Goal: Use online tool/utility: Utilize a website feature to perform a specific function

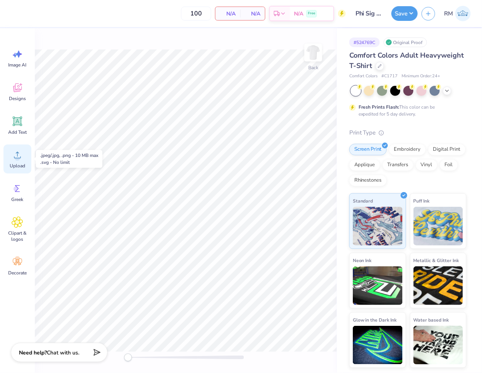
click at [21, 153] on icon at bounding box center [18, 155] width 12 height 12
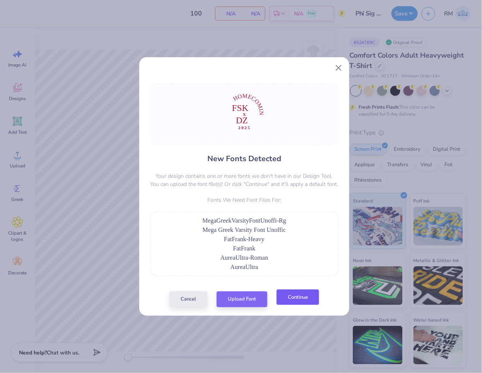
click at [298, 297] on button "Continue" at bounding box center [298, 298] width 43 height 16
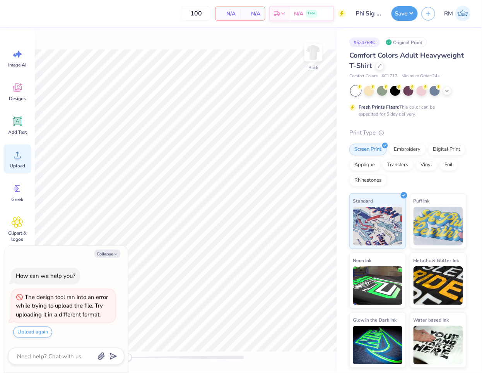
click at [19, 160] on icon at bounding box center [18, 155] width 12 height 12
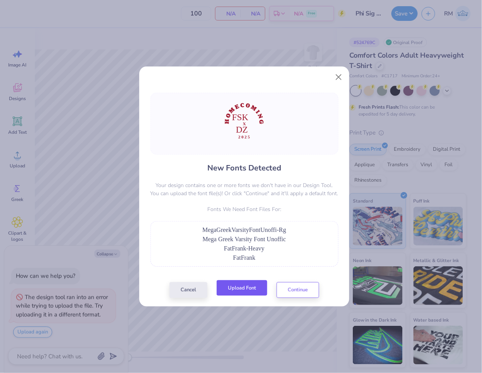
click at [241, 289] on button "Upload Font" at bounding box center [242, 288] width 51 height 16
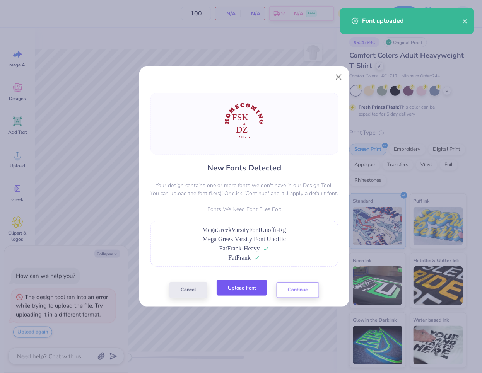
click at [252, 293] on button "Upload Font" at bounding box center [242, 288] width 51 height 16
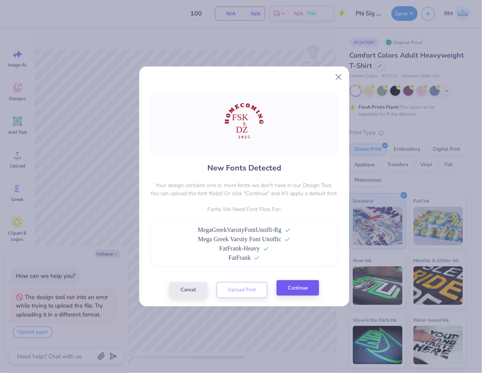
click at [303, 296] on div "Cancel Upload Font Continue" at bounding box center [244, 290] width 150 height 16
click at [302, 288] on button "Continue" at bounding box center [298, 288] width 43 height 16
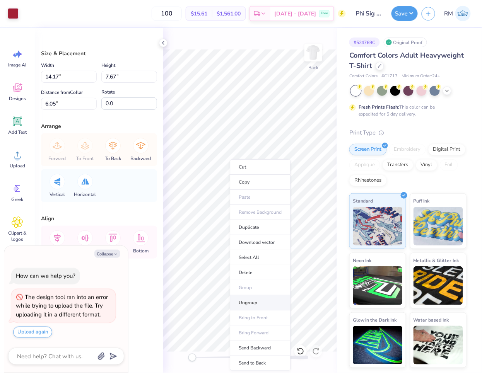
click at [258, 307] on li "Ungroup" at bounding box center [260, 303] width 61 height 15
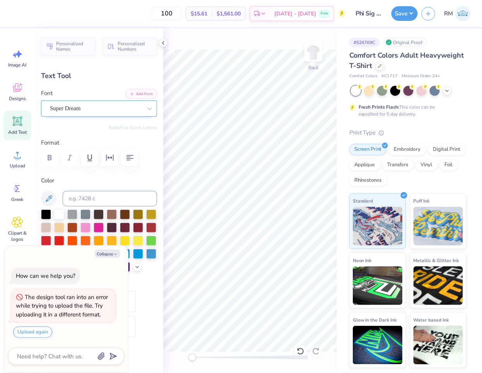
click at [101, 108] on div "Super Dream" at bounding box center [96, 109] width 94 height 12
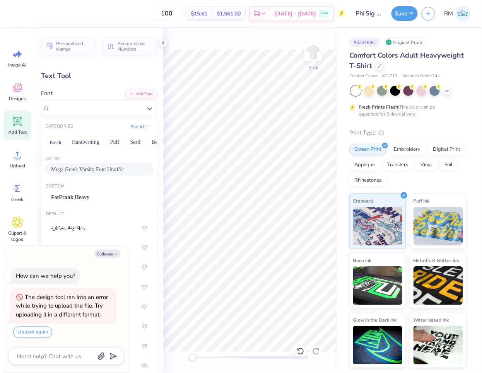
click at [92, 168] on span "Mega Greek Varsity Font Unoffic" at bounding box center [87, 170] width 73 height 8
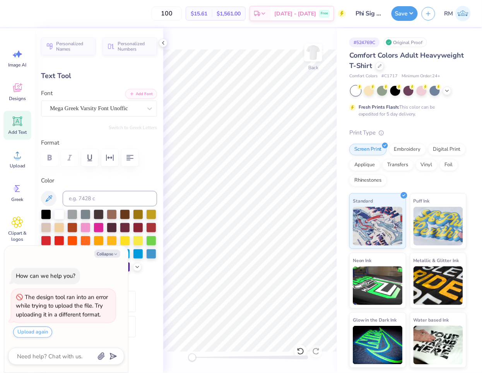
type textarea "x"
type input "3.74"
type input "2.33"
type input "14.50"
click at [101, 109] on div "Super Dream" at bounding box center [96, 109] width 94 height 12
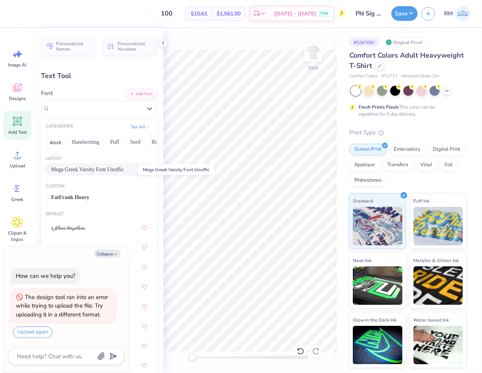
click at [88, 166] on span "Mega Greek Varsity Font Unoffic" at bounding box center [87, 170] width 73 height 8
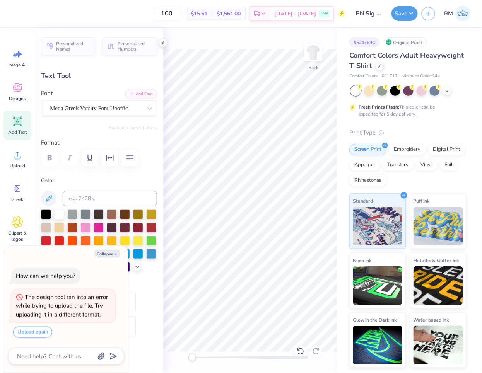
type textarea "x"
type input "1.00"
type input "1.14"
type input "13.00"
click at [83, 103] on div at bounding box center [96, 108] width 92 height 10
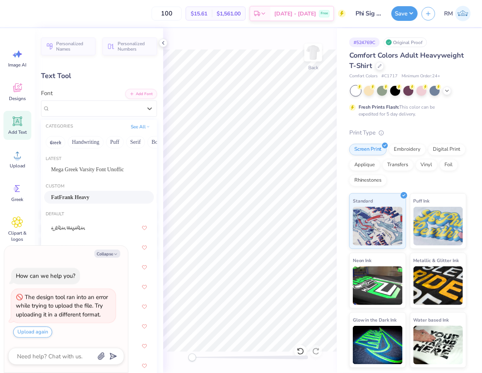
click at [89, 197] on span "FatFrank Heavy" at bounding box center [70, 197] width 38 height 8
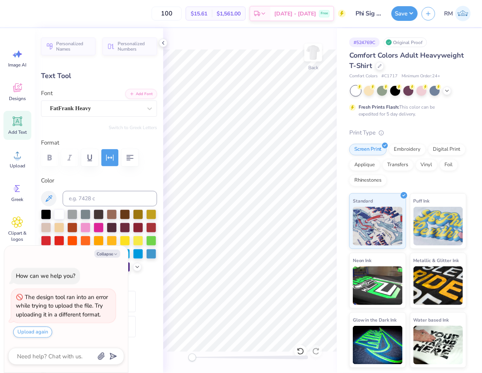
type textarea "x"
type input "4.86"
type input "17.80"
click at [62, 104] on div "Super Dream" at bounding box center [96, 109] width 94 height 12
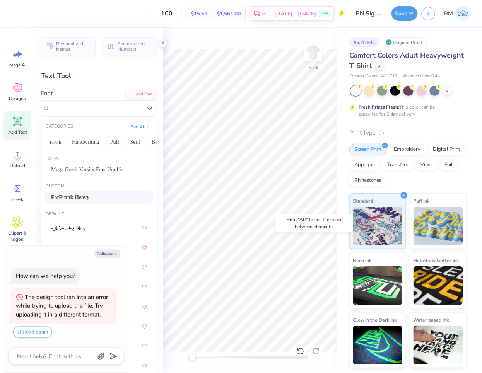
click at [93, 198] on div "FatFrank Heavy" at bounding box center [99, 197] width 96 height 8
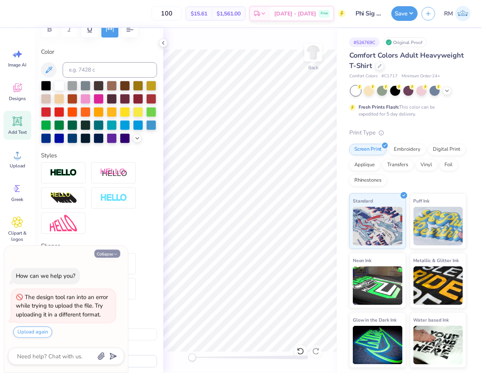
click at [111, 256] on button "Collapse" at bounding box center [107, 254] width 26 height 8
type textarea "x"
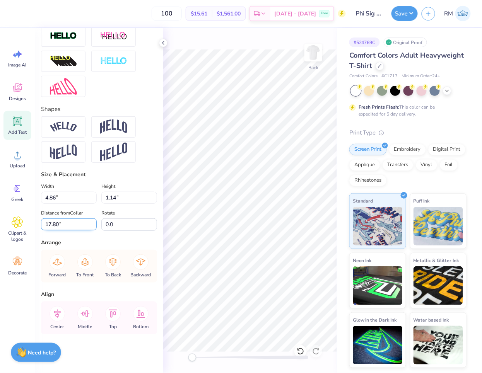
scroll to position [278, 0]
click at [59, 316] on icon at bounding box center [57, 313] width 15 height 15
type input "5.66"
type input "2.62"
type input "14.59"
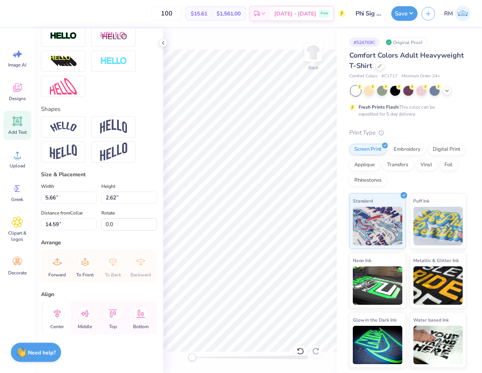
click at [61, 321] on icon at bounding box center [57, 313] width 15 height 15
type input "8.58"
type input "10.07"
click at [55, 321] on icon at bounding box center [57, 313] width 15 height 15
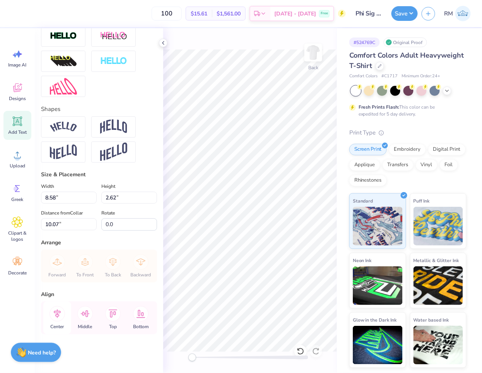
click at [55, 312] on icon at bounding box center [57, 313] width 15 height 15
click at [59, 318] on icon at bounding box center [57, 313] width 15 height 15
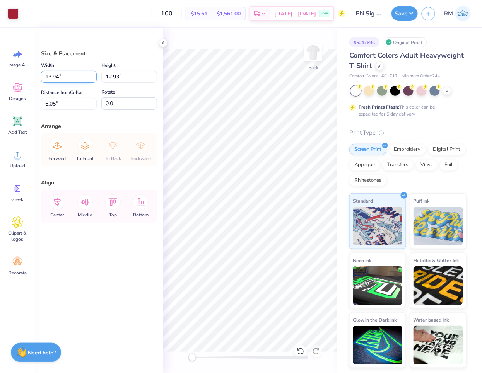
click at [68, 78] on input "13.94" at bounding box center [69, 77] width 56 height 12
type input "3.50"
type input "3.25"
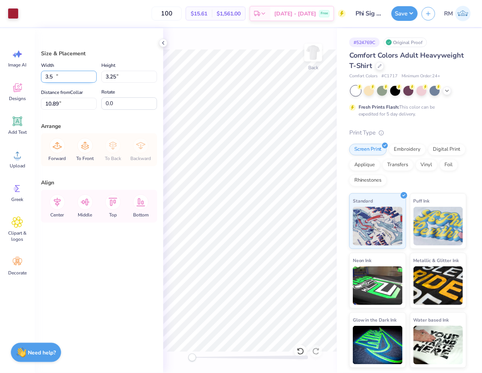
type input "10.89"
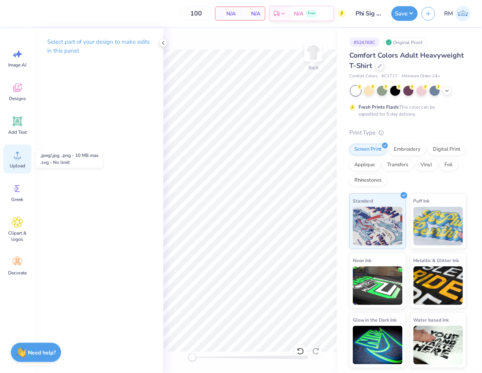
click at [18, 161] on div "Upload" at bounding box center [17, 159] width 28 height 29
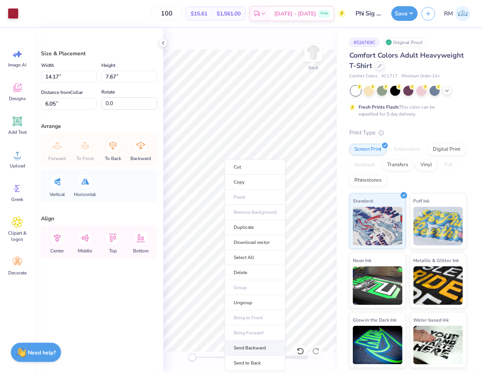
click at [261, 346] on li "Send Backward" at bounding box center [255, 348] width 61 height 15
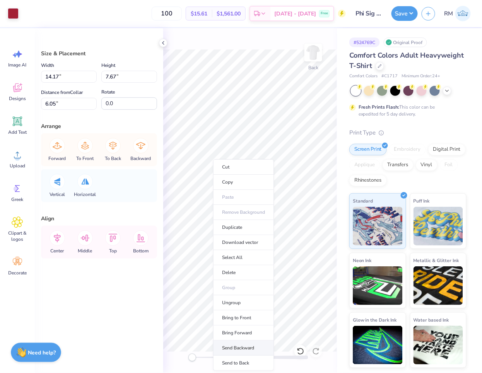
click at [248, 349] on li "Send Backward" at bounding box center [243, 348] width 61 height 15
click at [264, 350] on li "Send Backward" at bounding box center [247, 348] width 61 height 15
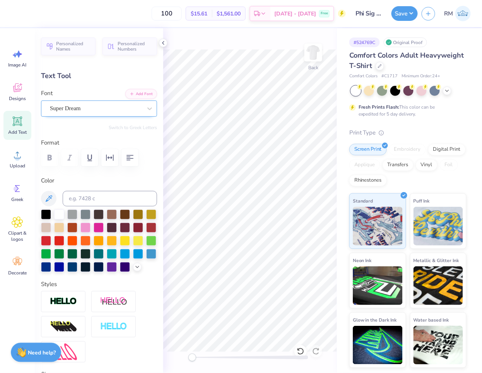
click at [97, 111] on div "Super Dream" at bounding box center [96, 109] width 94 height 12
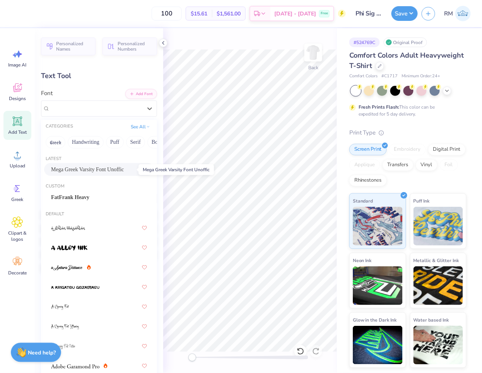
click at [99, 171] on span "Mega Greek Varsity Font Unoffic" at bounding box center [87, 170] width 73 height 8
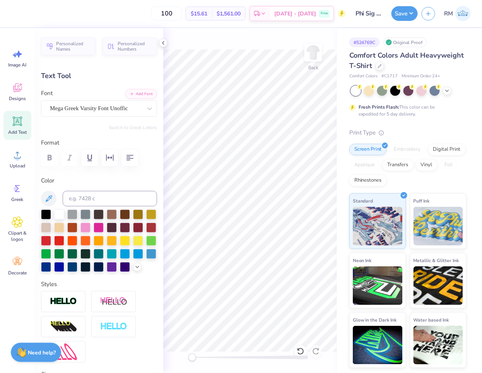
type input "3.74"
type input "2.33"
type input "14.50"
click at [99, 115] on div "Super Dream" at bounding box center [99, 109] width 116 height 16
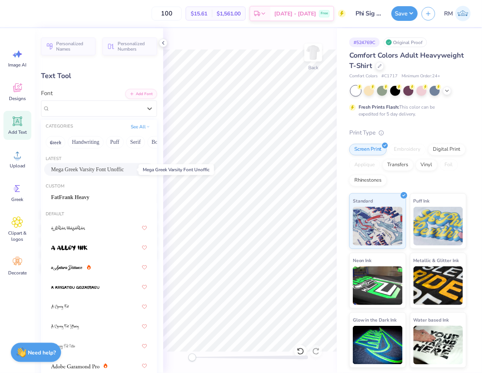
click at [101, 170] on span "Mega Greek Varsity Font Unoffic" at bounding box center [87, 170] width 73 height 8
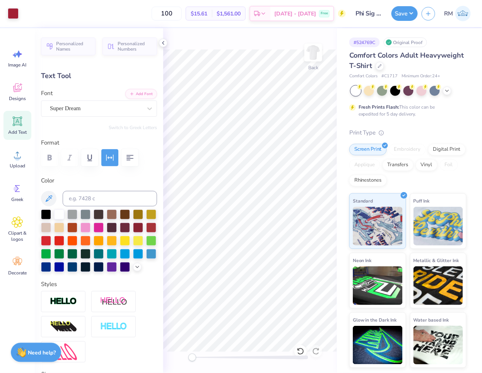
type input "1.00"
type input "1.14"
type input "13.00"
click at [105, 111] on div "Super Dream" at bounding box center [96, 109] width 94 height 12
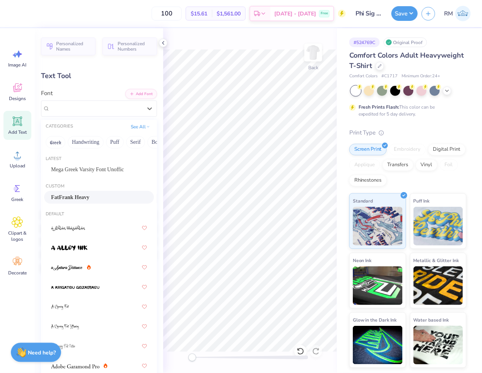
click at [96, 196] on div "FatFrank Heavy" at bounding box center [99, 197] width 96 height 8
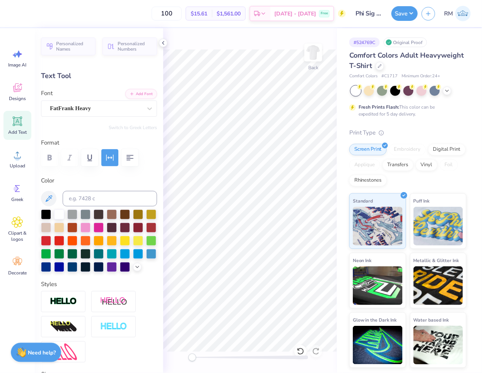
type input "4.86"
type input "17.80"
click at [101, 110] on div "Super Dream" at bounding box center [96, 109] width 94 height 12
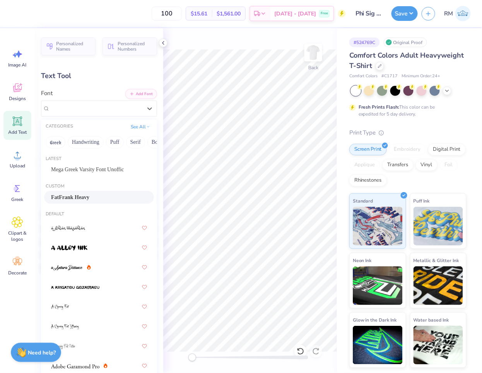
click at [81, 202] on span "FatFrank Heavy" at bounding box center [70, 197] width 38 height 8
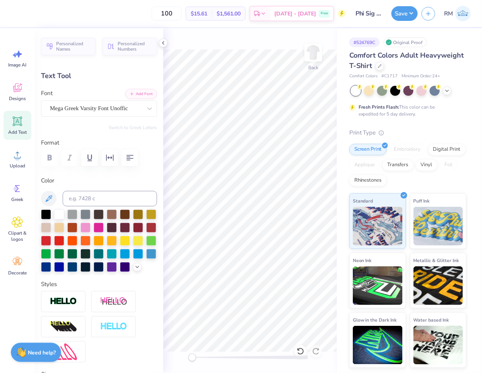
type input "5.66"
type input "2.62"
type input "14.59"
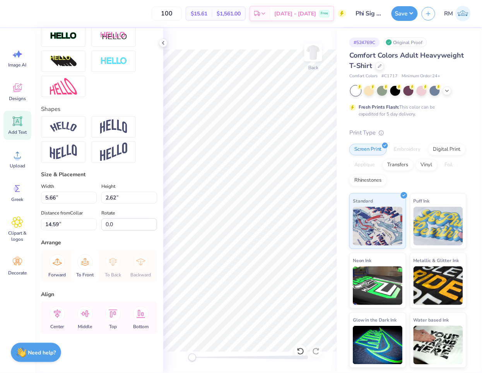
scroll to position [278, 0]
click at [55, 313] on icon at bounding box center [57, 313] width 15 height 15
type input "8.58"
type input "10.07"
click at [57, 314] on icon at bounding box center [57, 313] width 7 height 9
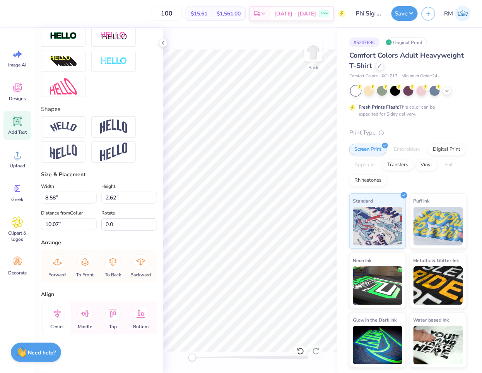
click at [57, 314] on icon at bounding box center [57, 313] width 7 height 9
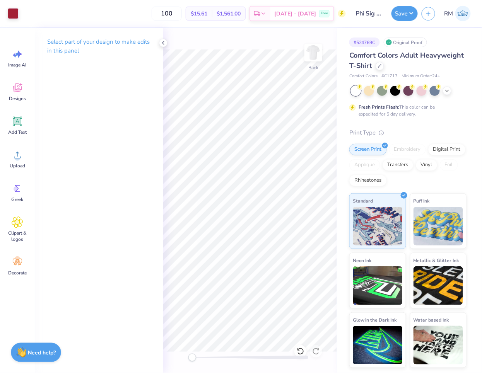
click at [155, 126] on div "Art colors 100 $15.61 Per Item $1,561.00 Total Est. Delivery [DATE] - [DATE] Fr…" at bounding box center [241, 186] width 482 height 373
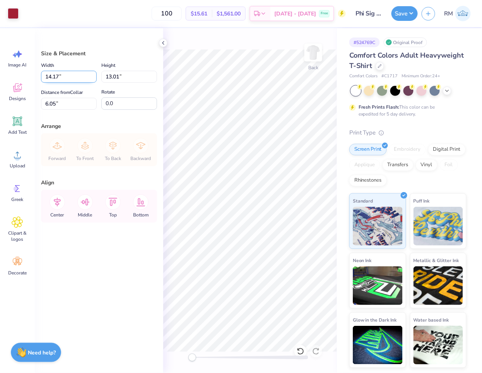
click at [64, 76] on input "14.17" at bounding box center [69, 77] width 56 height 12
type input "3.50"
type input "3.21"
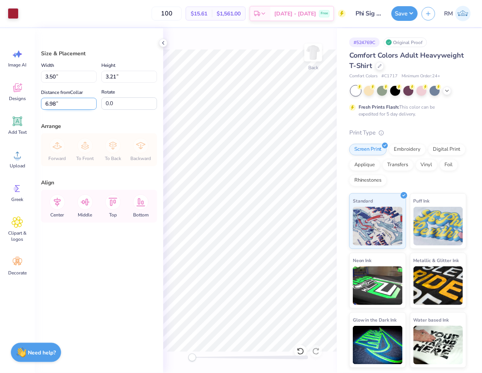
click at [82, 105] on input "6.98" at bounding box center [69, 104] width 56 height 12
type input "3.00"
click at [315, 57] on img at bounding box center [313, 52] width 31 height 31
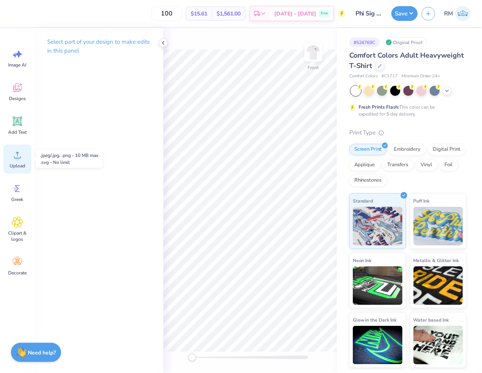
click at [12, 156] on icon at bounding box center [18, 155] width 12 height 12
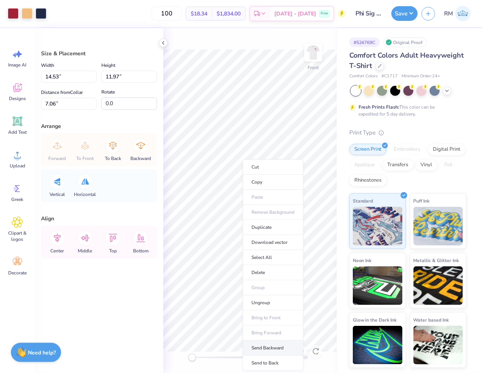
click at [276, 350] on li "Send Backward" at bounding box center [273, 348] width 61 height 15
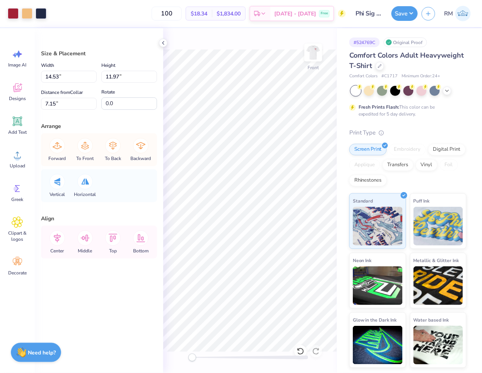
type input "7.15"
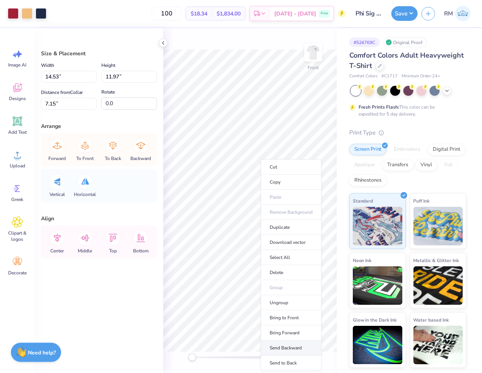
click at [306, 348] on li "Send Backward" at bounding box center [291, 348] width 61 height 15
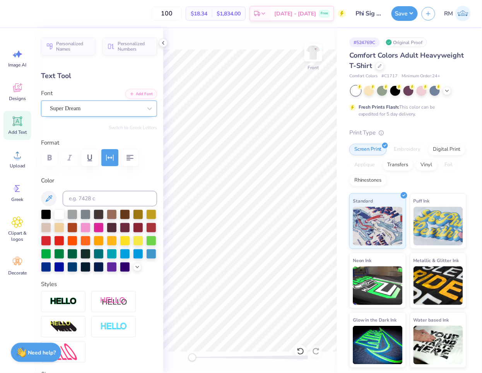
click at [102, 107] on div "Super Dream" at bounding box center [96, 109] width 94 height 12
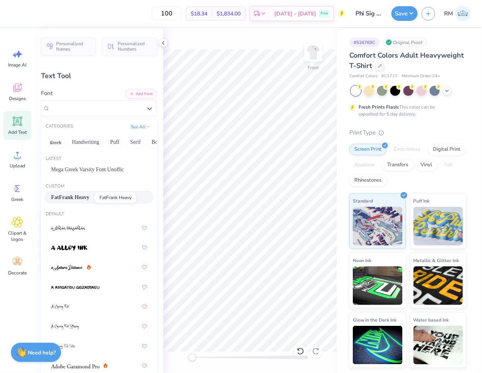
click at [86, 195] on span "FatFrank Heavy" at bounding box center [70, 197] width 38 height 8
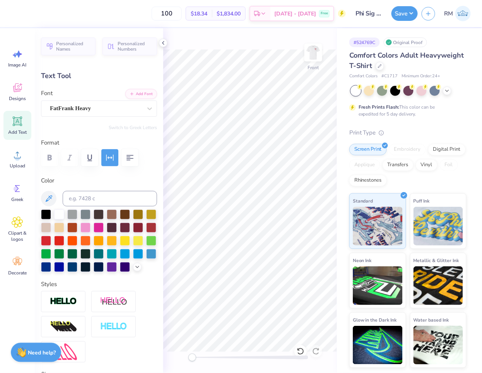
type input "3.03"
type input "1.33"
type input "19.12"
click at [109, 108] on div "Super Dream" at bounding box center [96, 109] width 94 height 12
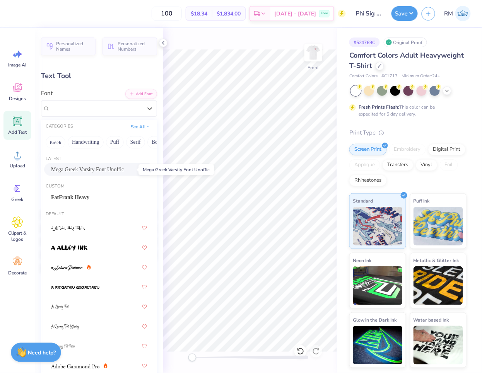
click at [96, 171] on span "Mega Greek Varsity Font Unoffic" at bounding box center [87, 170] width 73 height 8
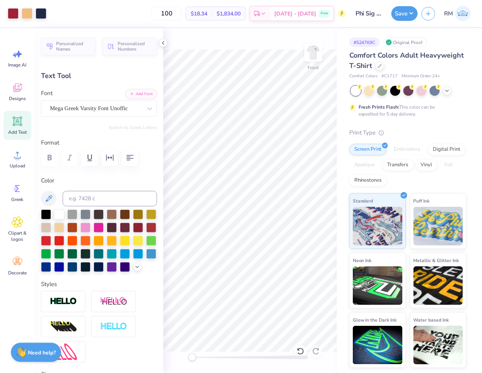
type input "2.01"
type input "1.27"
type input "19.15"
click at [87, 103] on div at bounding box center [96, 108] width 92 height 10
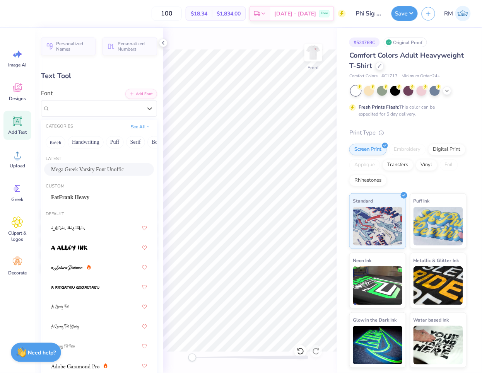
click at [94, 167] on span "Mega Greek Varsity Font Unoffic" at bounding box center [87, 170] width 73 height 8
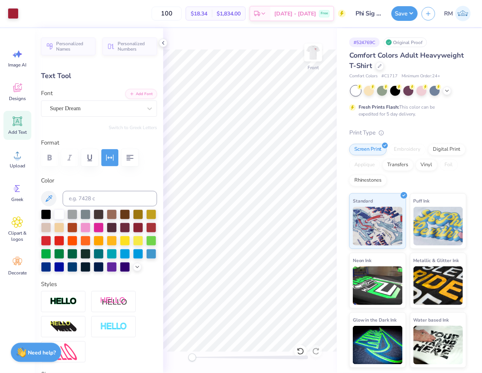
type input "0.55"
type input "0.63"
type input "19.59"
click at [95, 114] on div "Super Dream" at bounding box center [96, 109] width 94 height 12
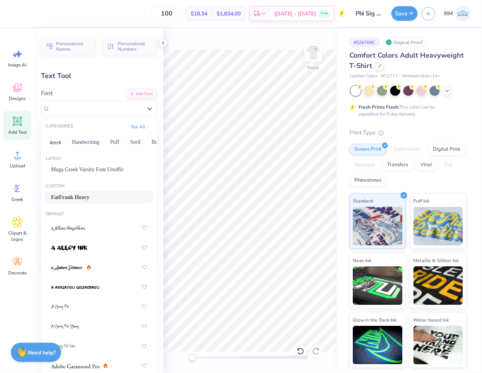
click at [93, 196] on div "FatFrank Heavy" at bounding box center [99, 197] width 96 height 8
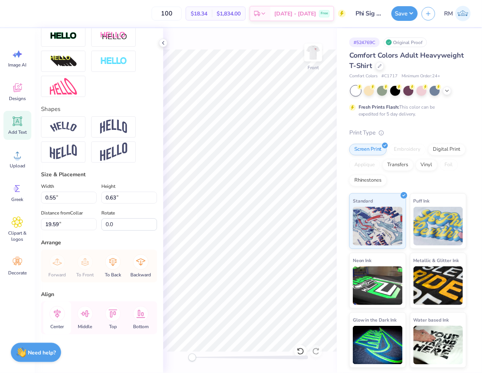
click at [59, 315] on icon at bounding box center [57, 313] width 15 height 15
type input "3.03"
type input "1.40"
type input "19.20"
type input "4.59"
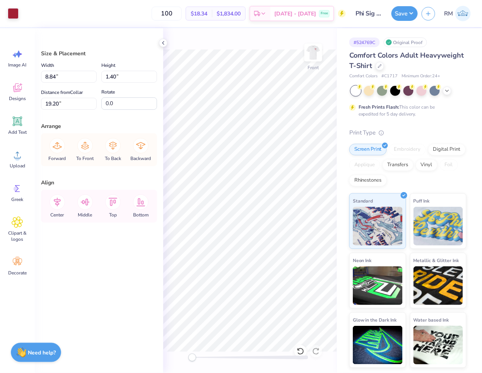
click at [162, 112] on div "Art colors 100 $18.34 Per Item $1,834.00 Total Est. Delivery [DATE] - [DATE] Fr…" at bounding box center [241, 186] width 482 height 373
click at [70, 79] on input "14.53" at bounding box center [69, 77] width 56 height 12
type input "12.50"
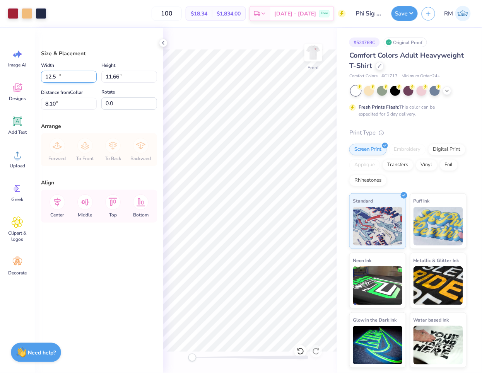
type input "11.66"
click at [68, 105] on input "8.10" at bounding box center [69, 104] width 56 height 12
type input "3.00"
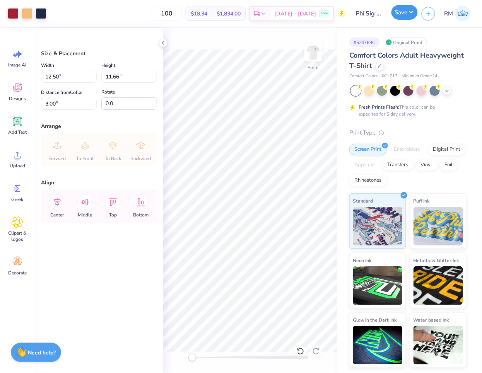
click at [410, 9] on button "Save" at bounding box center [404, 12] width 26 height 15
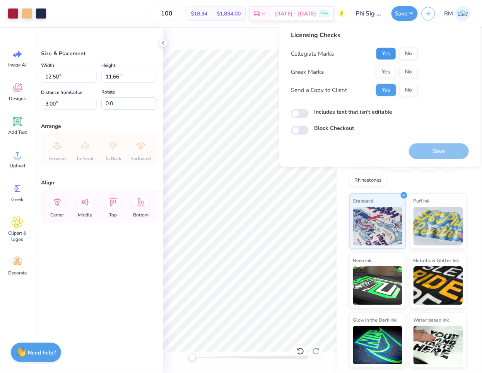
click at [391, 53] on button "Yes" at bounding box center [386, 54] width 20 height 12
click at [393, 78] on div "Collegiate Marks Yes No Greek Marks Yes No Send a Copy to Client Yes No" at bounding box center [354, 72] width 127 height 49
click at [389, 74] on button "Yes" at bounding box center [386, 72] width 20 height 12
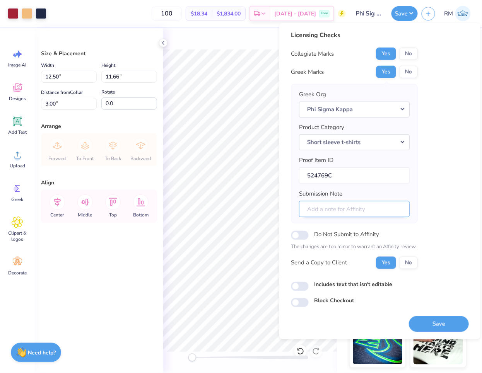
click at [396, 213] on input "Submission Note" at bounding box center [354, 209] width 111 height 17
type input "Homecoming"
click at [457, 323] on button "Save" at bounding box center [439, 324] width 60 height 16
